Goal: Information Seeking & Learning: Learn about a topic

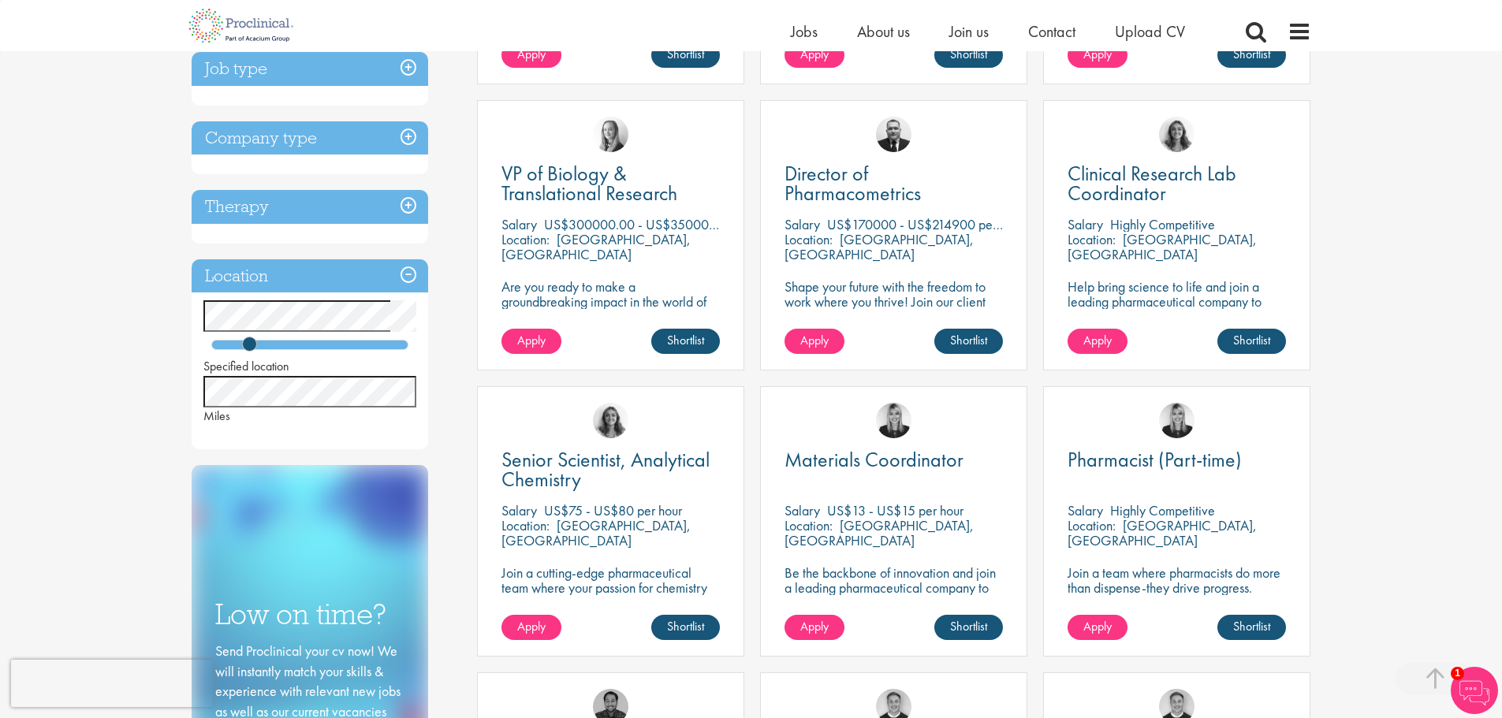
scroll to position [552, 0]
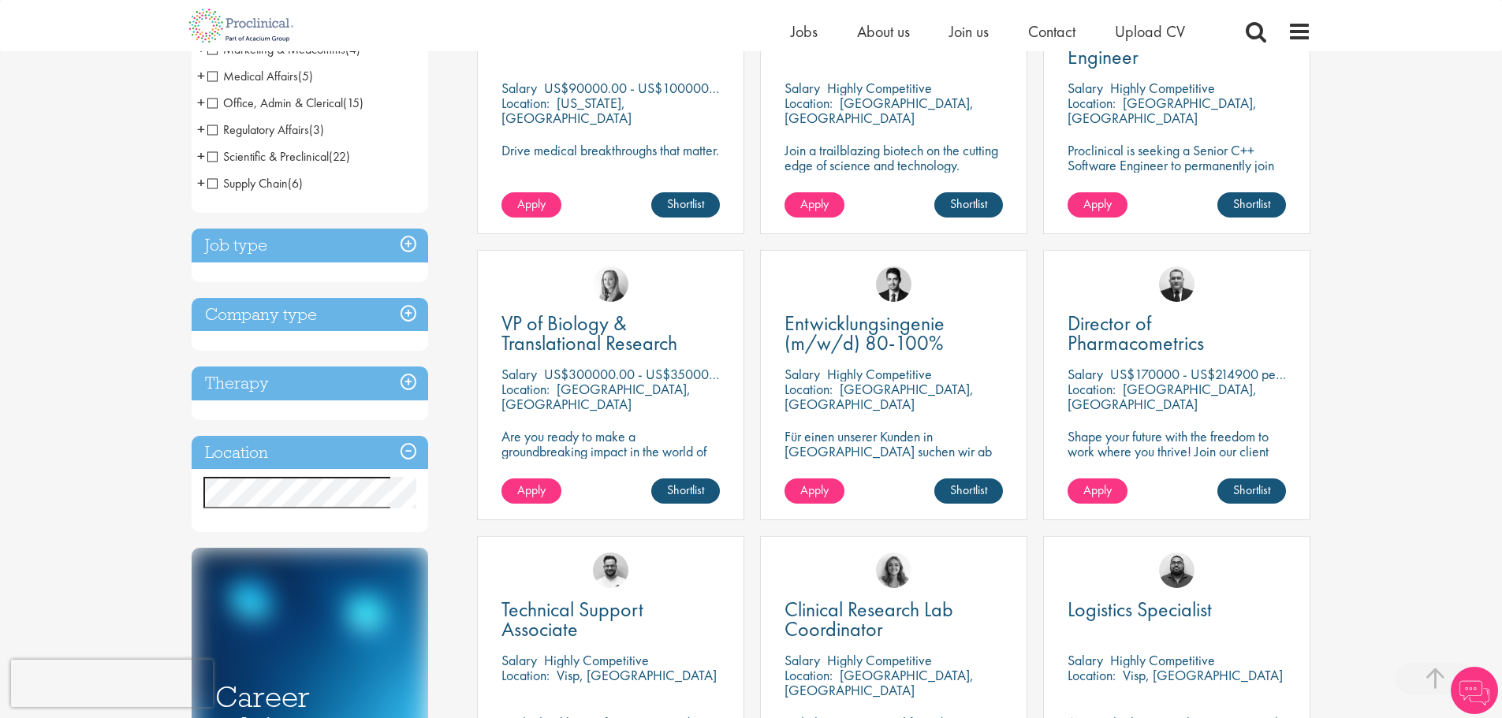
scroll to position [394, 0]
